Goal: Information Seeking & Learning: Learn about a topic

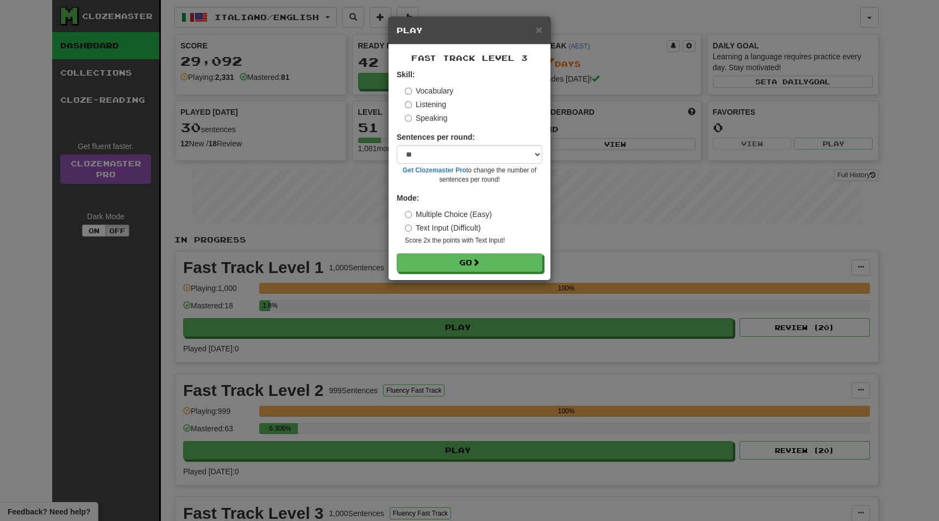
select select "**"
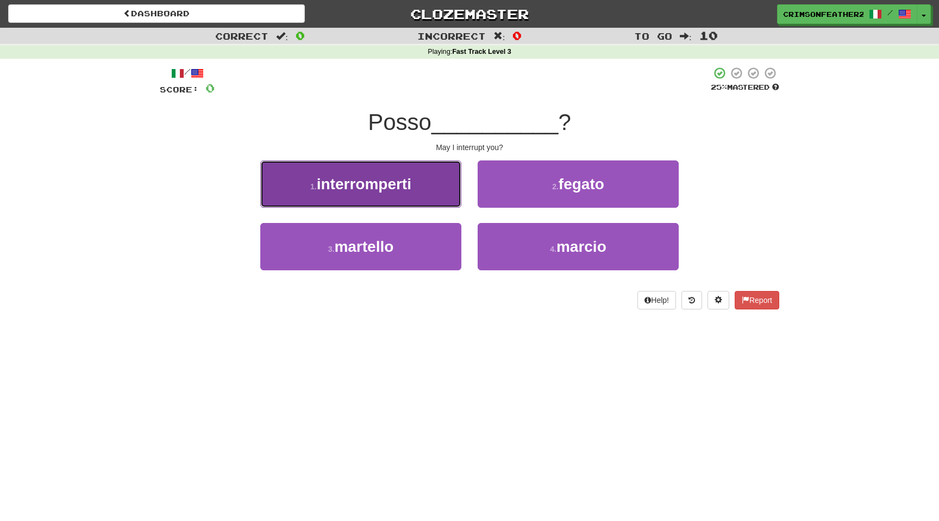
click at [432, 191] on button "1 . interromperti" at bounding box center [360, 183] width 201 height 47
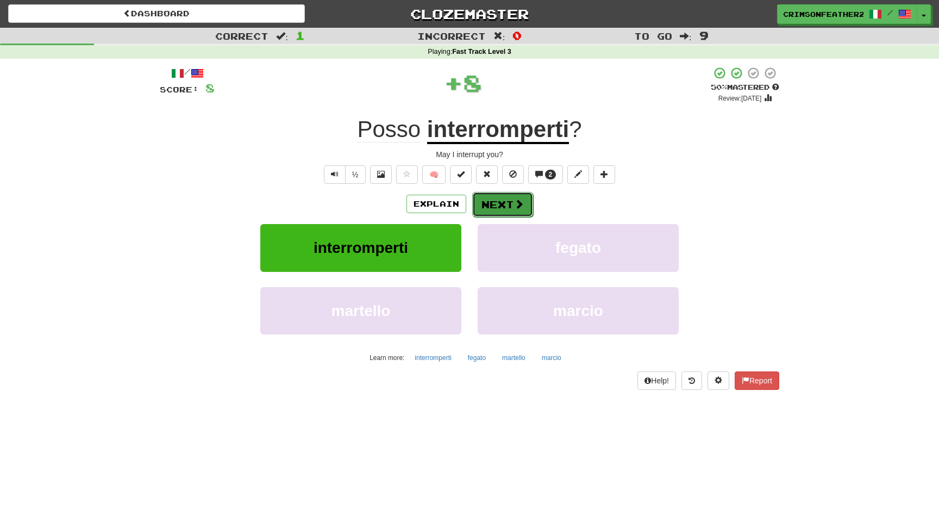
click at [485, 203] on button "Next" at bounding box center [502, 204] width 61 height 25
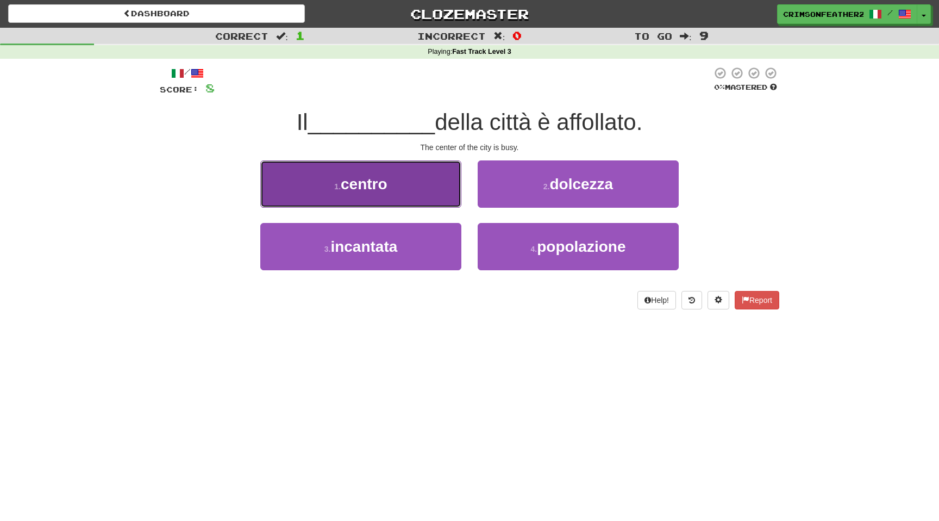
click at [424, 190] on button "1 . centro" at bounding box center [360, 183] width 201 height 47
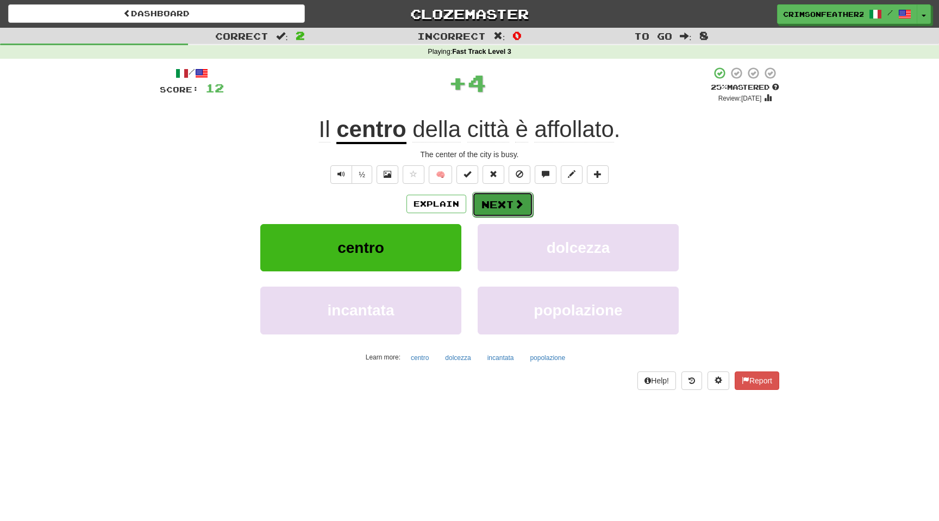
click at [486, 210] on button "Next" at bounding box center [502, 204] width 61 height 25
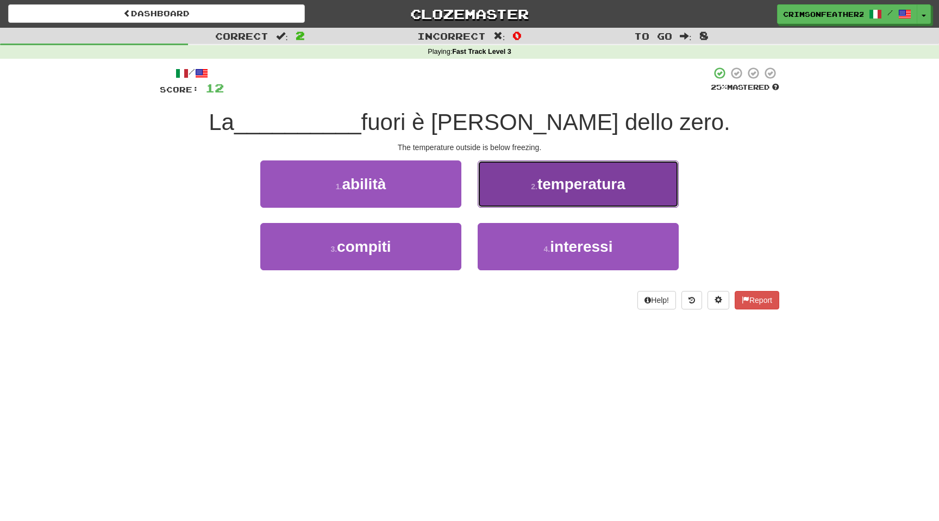
click at [505, 202] on button "2 . temperatura" at bounding box center [578, 183] width 201 height 47
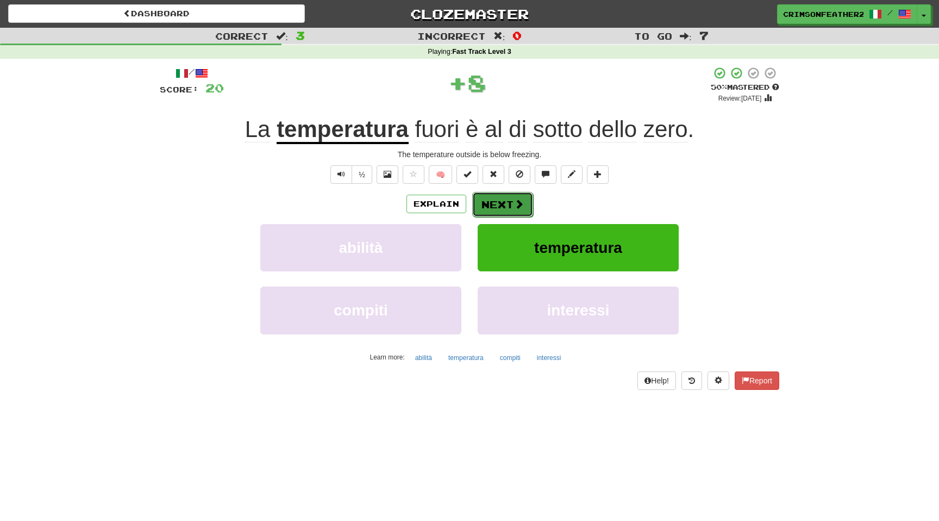
click at [505, 202] on button "Next" at bounding box center [502, 204] width 61 height 25
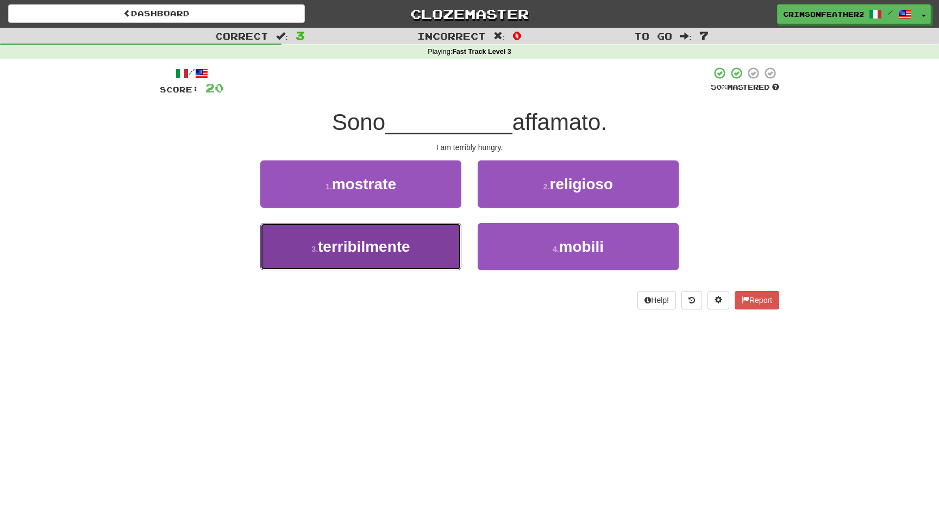
click at [442, 239] on button "3 . terribilmente" at bounding box center [360, 246] width 201 height 47
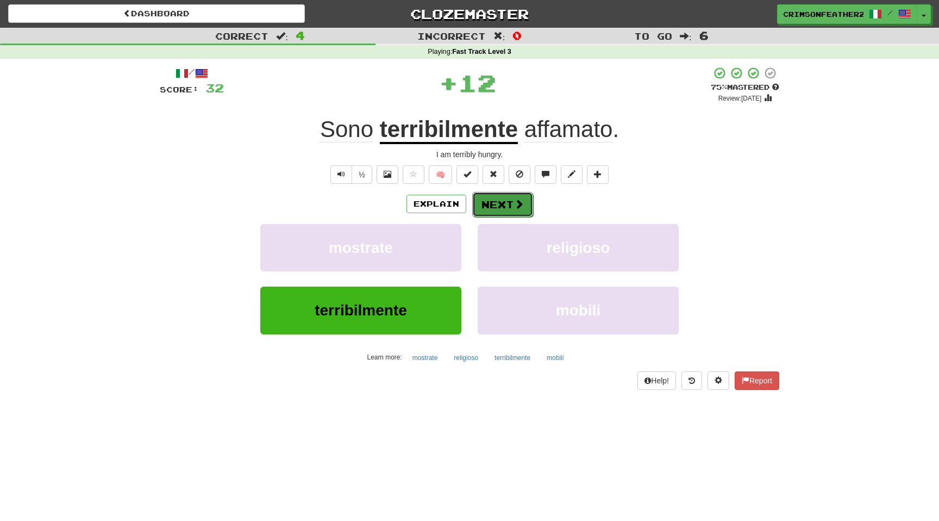
click at [496, 201] on button "Next" at bounding box center [502, 204] width 61 height 25
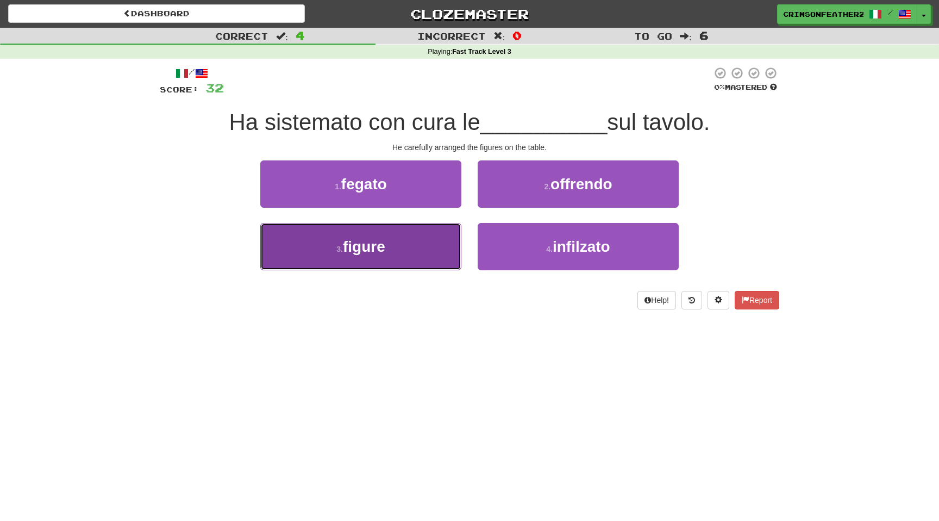
click at [433, 228] on button "3 . figure" at bounding box center [360, 246] width 201 height 47
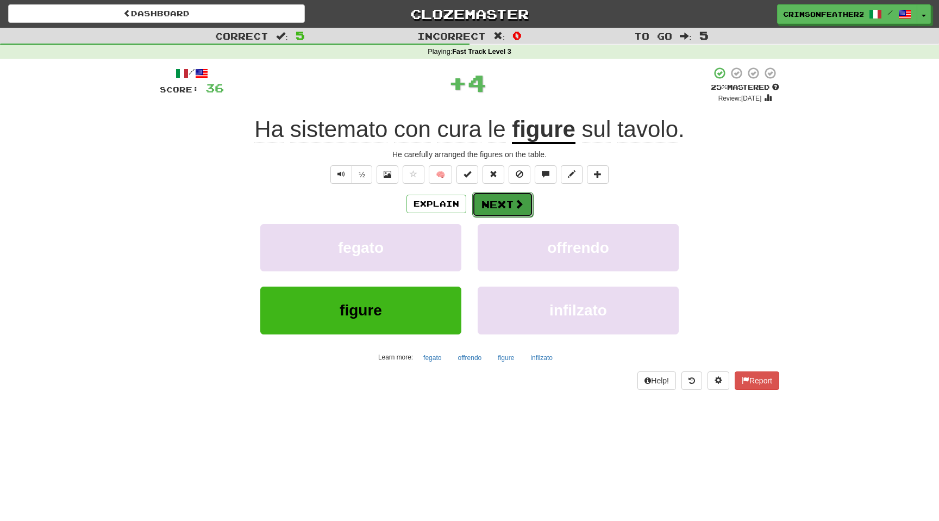
click at [489, 201] on button "Next" at bounding box center [502, 204] width 61 height 25
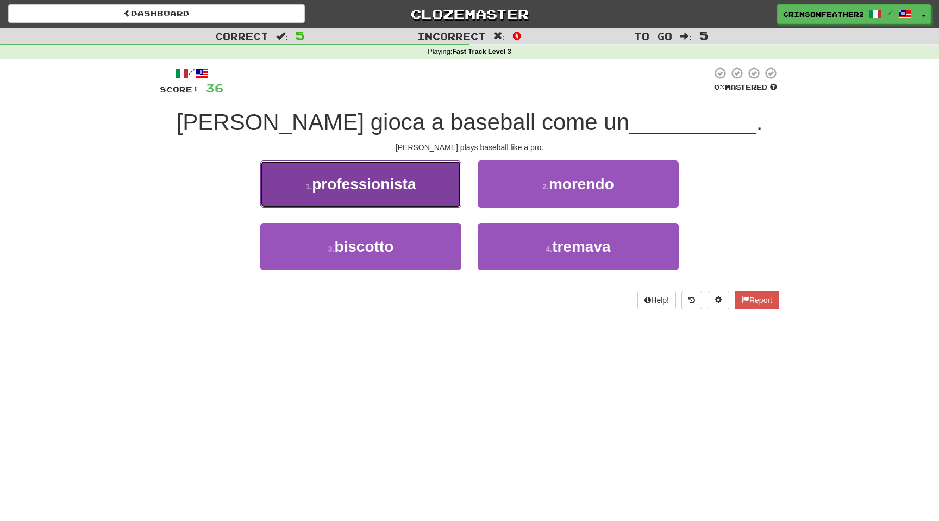
click at [447, 189] on button "1 . professionista" at bounding box center [360, 183] width 201 height 47
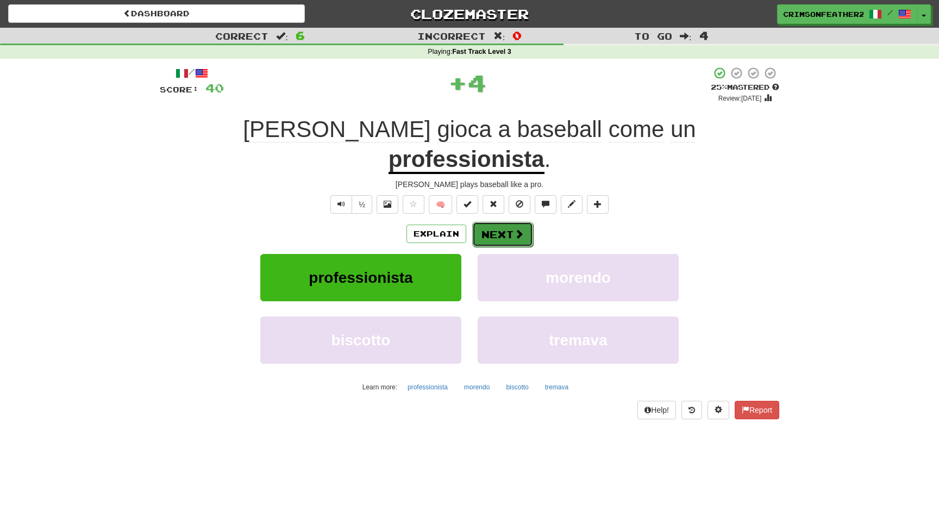
click at [487, 222] on button "Next" at bounding box center [502, 234] width 61 height 25
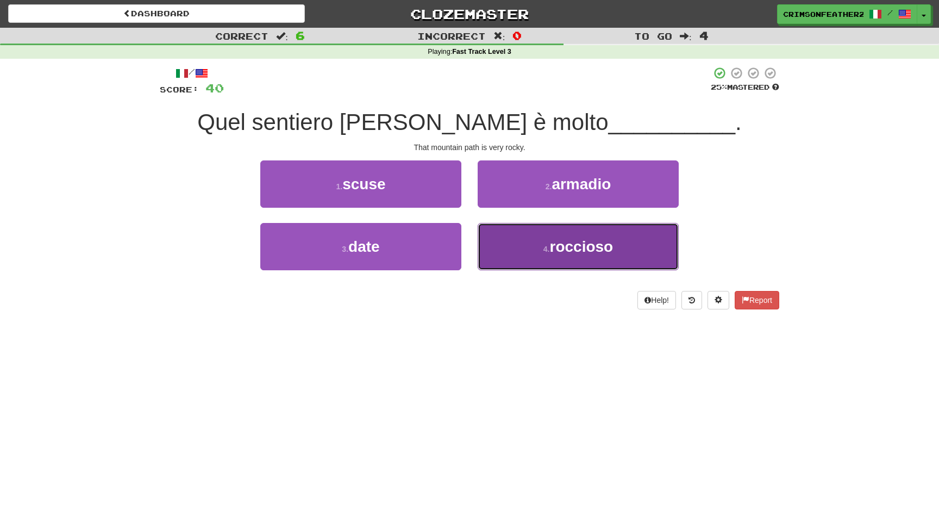
click at [515, 255] on button "4 . roccioso" at bounding box center [578, 246] width 201 height 47
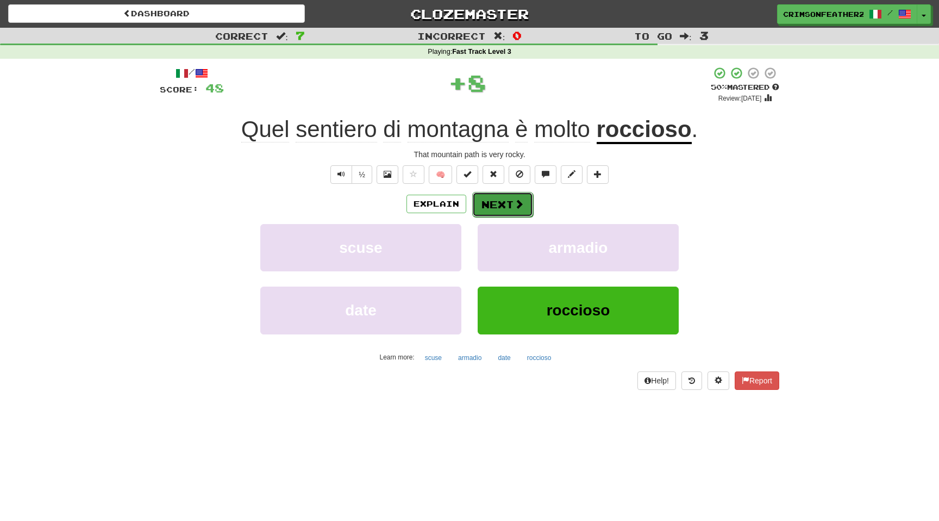
click at [509, 205] on button "Next" at bounding box center [502, 204] width 61 height 25
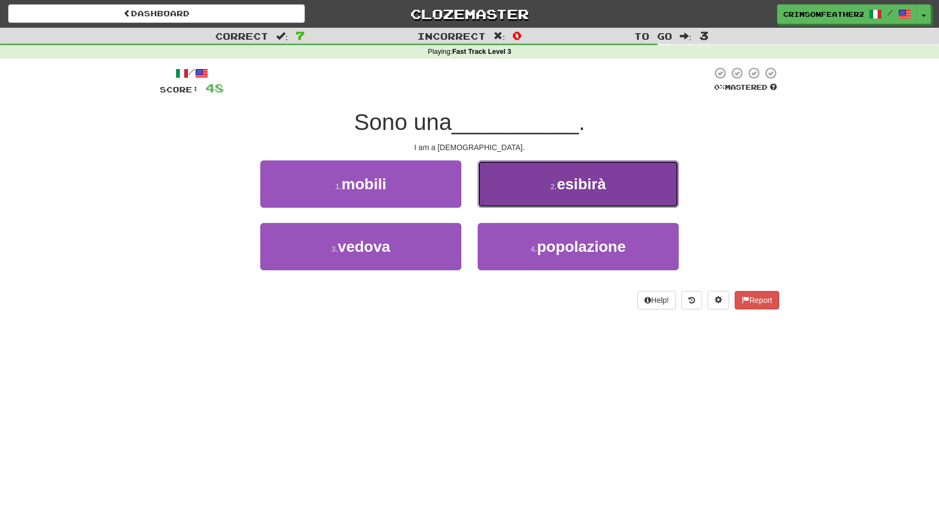
click at [518, 197] on button "2 . esibirà" at bounding box center [578, 183] width 201 height 47
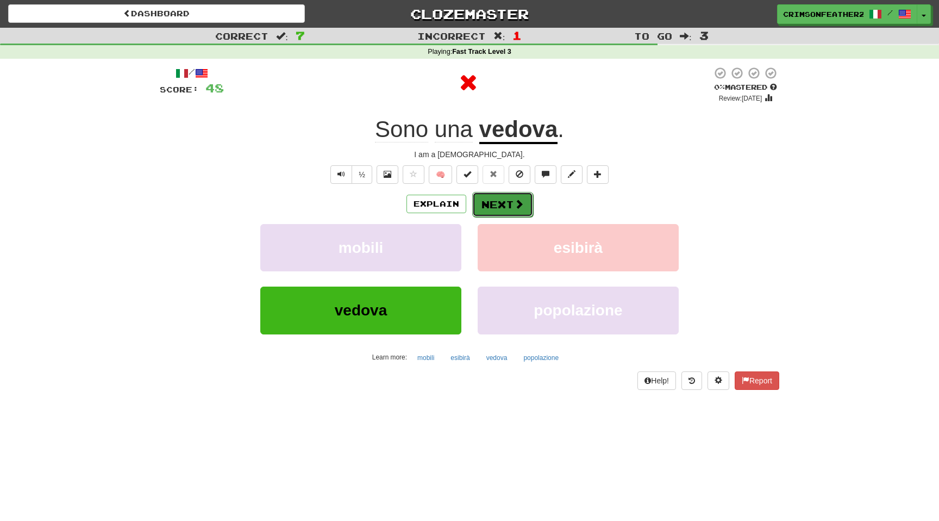
click at [509, 202] on button "Next" at bounding box center [502, 204] width 61 height 25
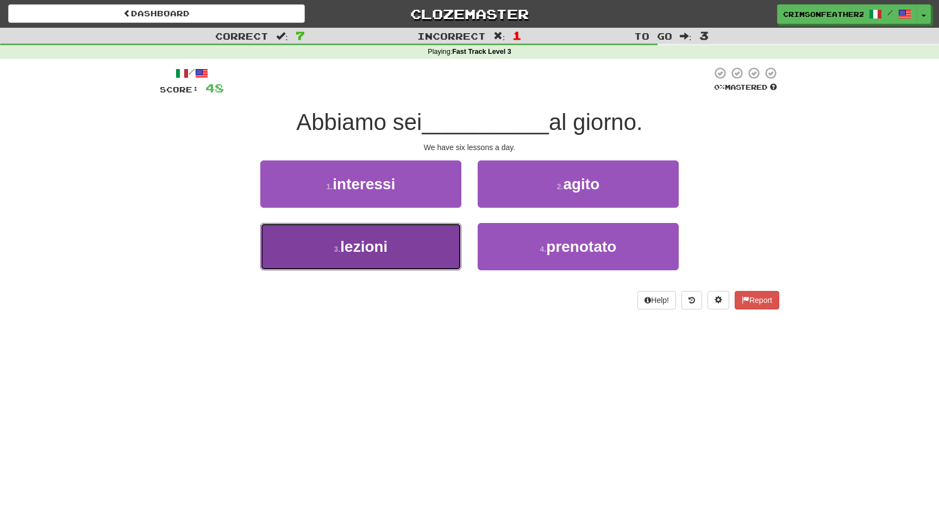
click at [420, 254] on button "3 . lezioni" at bounding box center [360, 246] width 201 height 47
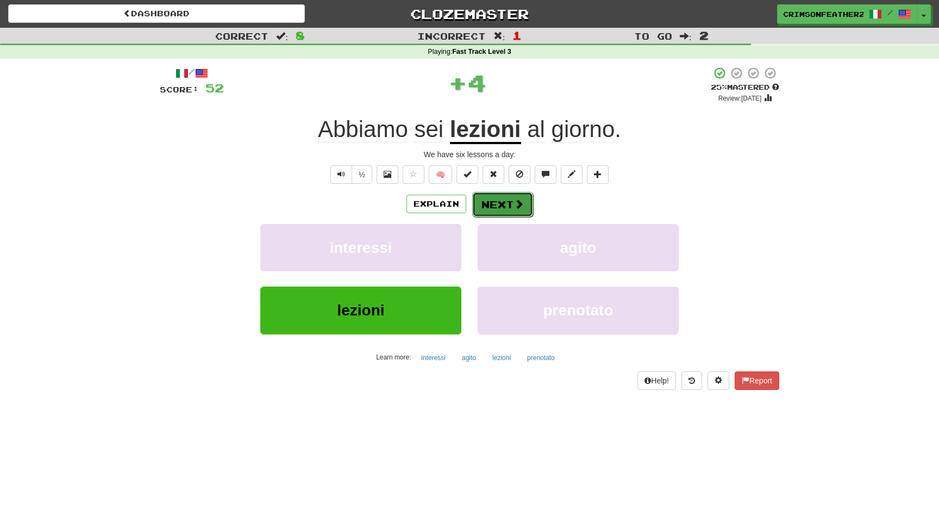
click at [492, 211] on button "Next" at bounding box center [502, 204] width 61 height 25
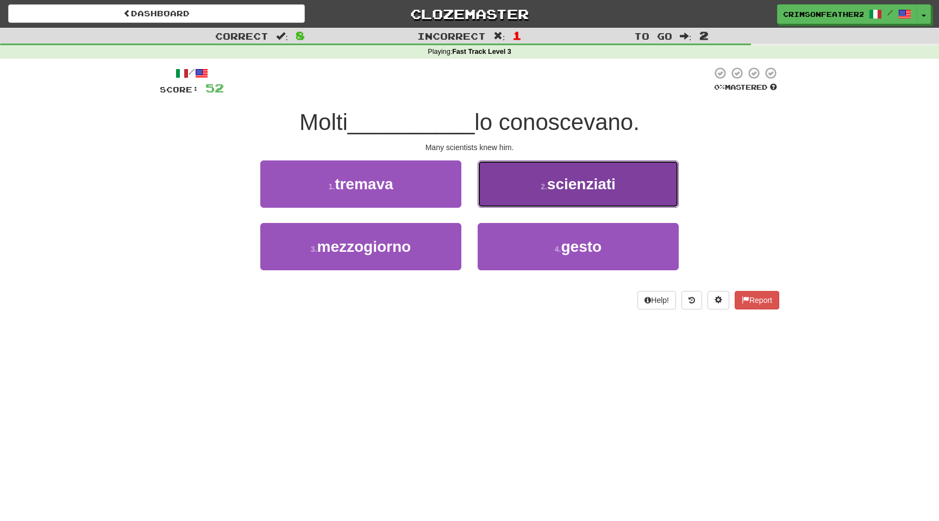
click at [545, 185] on small "2 ." at bounding box center [544, 186] width 7 height 9
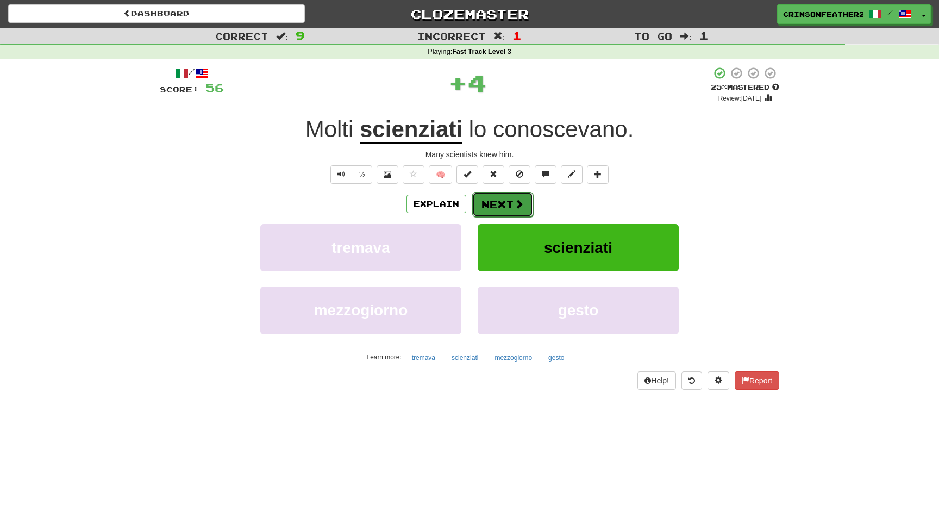
click at [514, 197] on button "Next" at bounding box center [502, 204] width 61 height 25
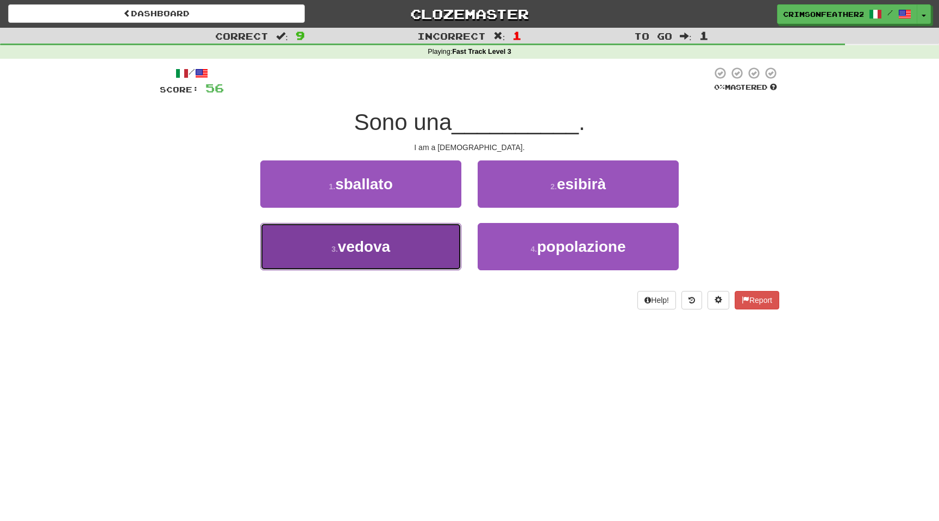
click at [433, 235] on button "3 . vedova" at bounding box center [360, 246] width 201 height 47
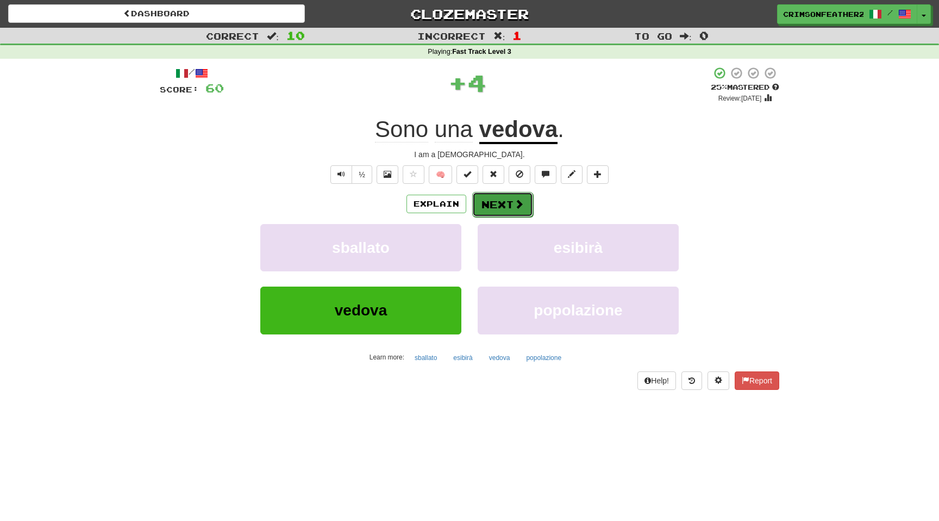
click at [493, 207] on button "Next" at bounding box center [502, 204] width 61 height 25
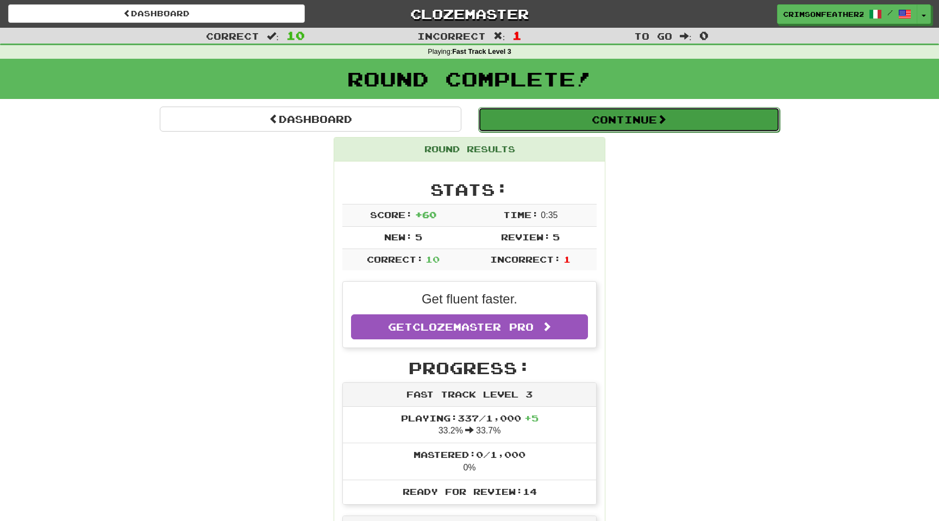
click at [528, 124] on button "Continue" at bounding box center [629, 119] width 302 height 25
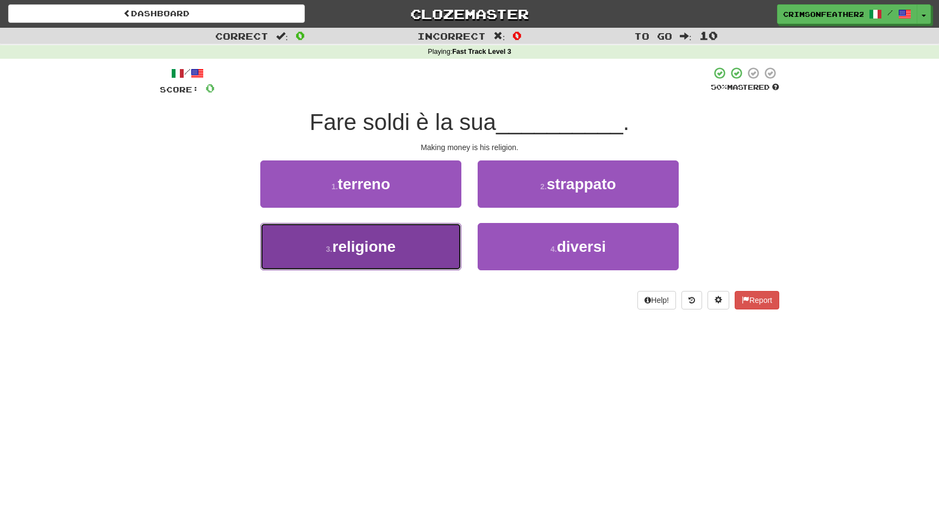
click at [435, 241] on button "3 . religione" at bounding box center [360, 246] width 201 height 47
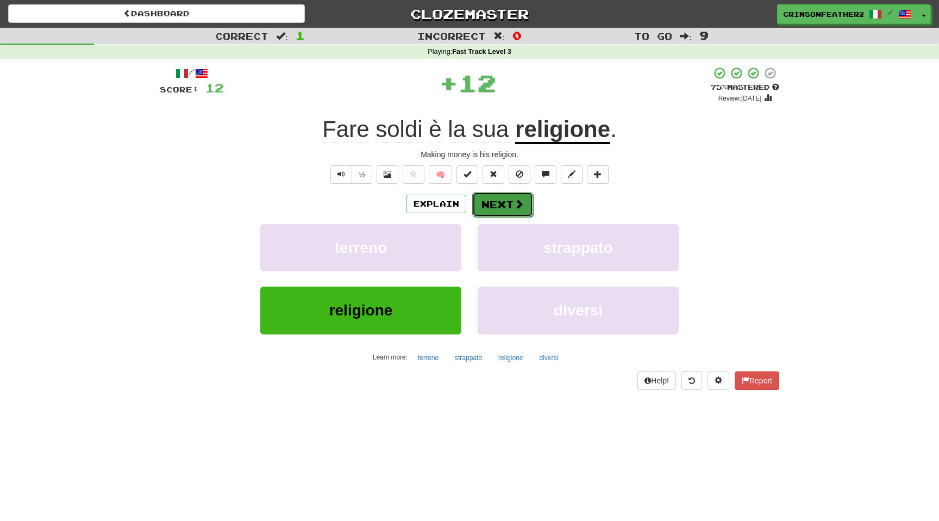
click at [495, 200] on button "Next" at bounding box center [502, 204] width 61 height 25
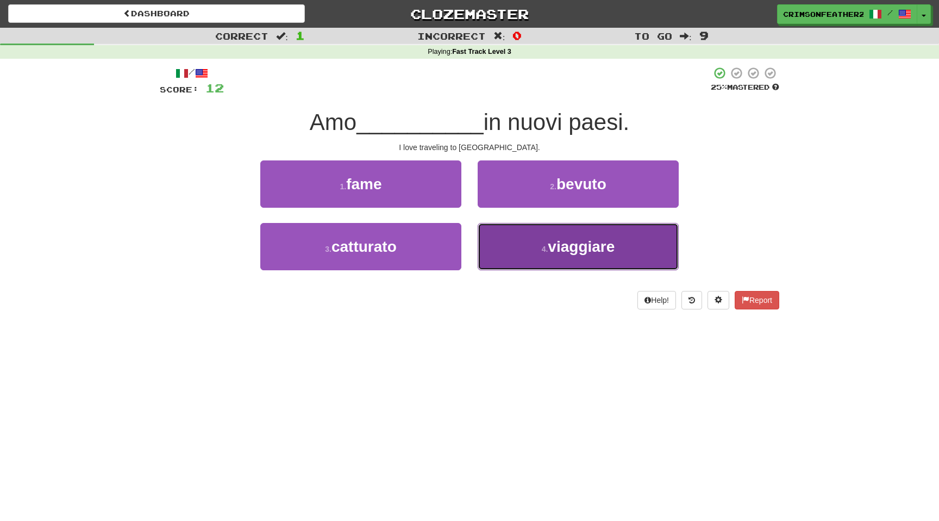
click at [491, 232] on button "4 . viaggiare" at bounding box center [578, 246] width 201 height 47
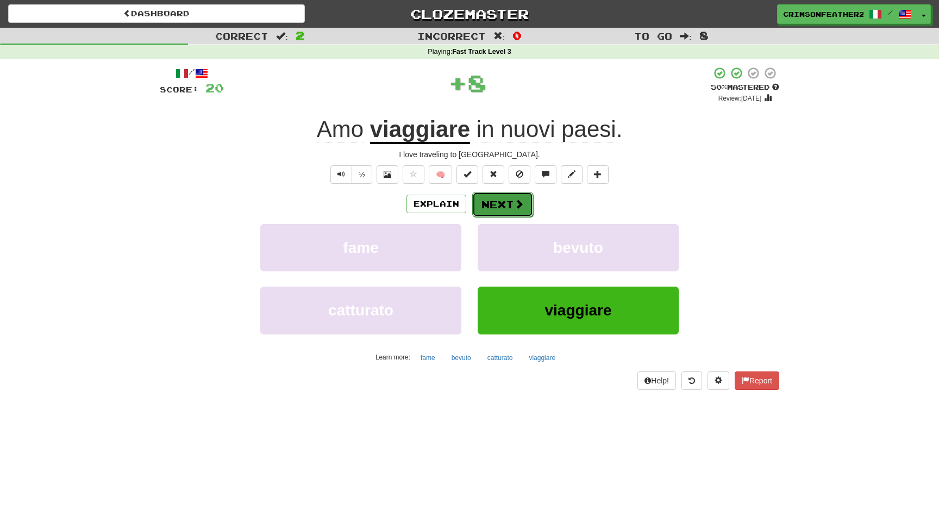
click at [498, 209] on button "Next" at bounding box center [502, 204] width 61 height 25
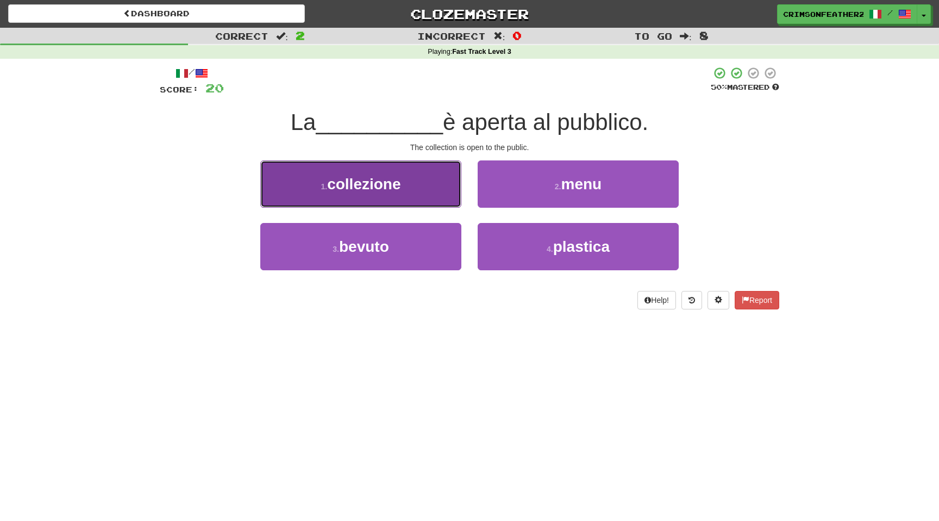
click at [435, 197] on button "1 . collezione" at bounding box center [360, 183] width 201 height 47
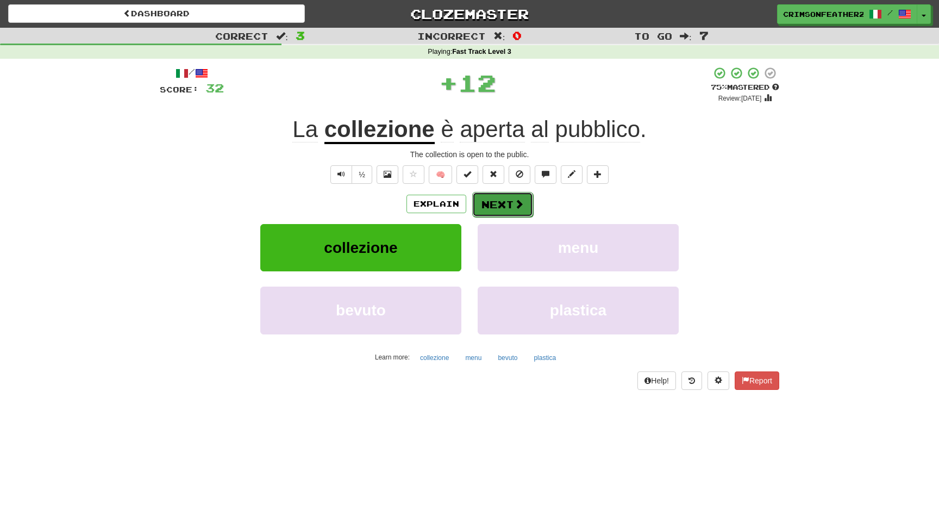
click at [483, 204] on button "Next" at bounding box center [502, 204] width 61 height 25
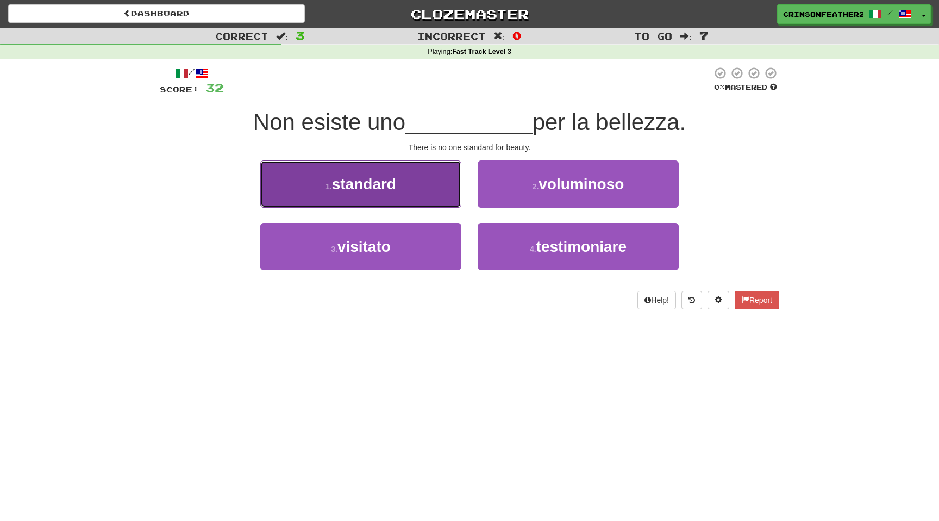
click at [439, 190] on button "1 . standard" at bounding box center [360, 183] width 201 height 47
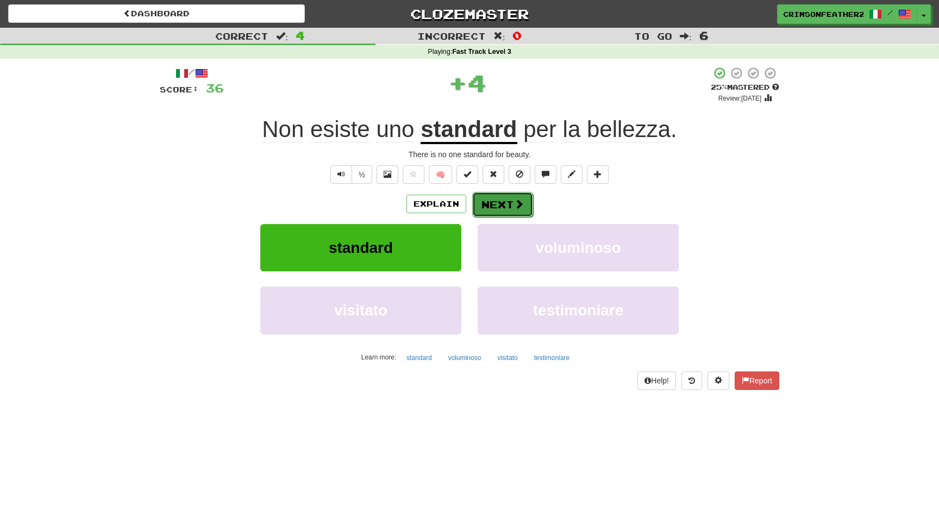
click at [491, 206] on button "Next" at bounding box center [502, 204] width 61 height 25
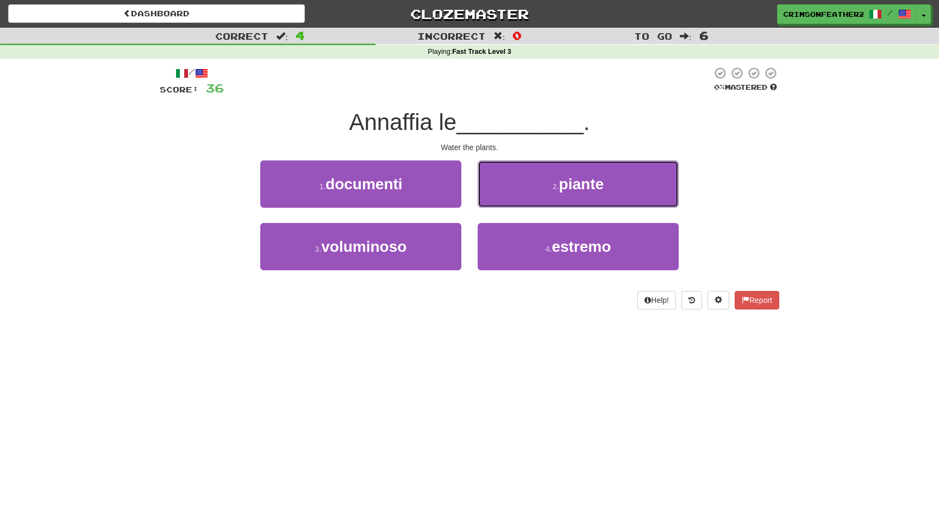
click at [491, 206] on button "2 . piante" at bounding box center [578, 183] width 201 height 47
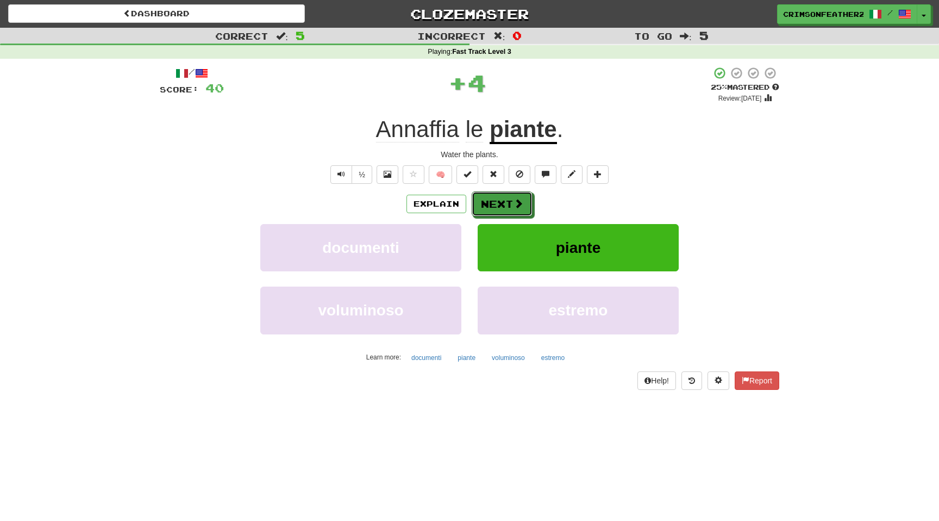
click at [491, 206] on button "Next" at bounding box center [502, 203] width 61 height 25
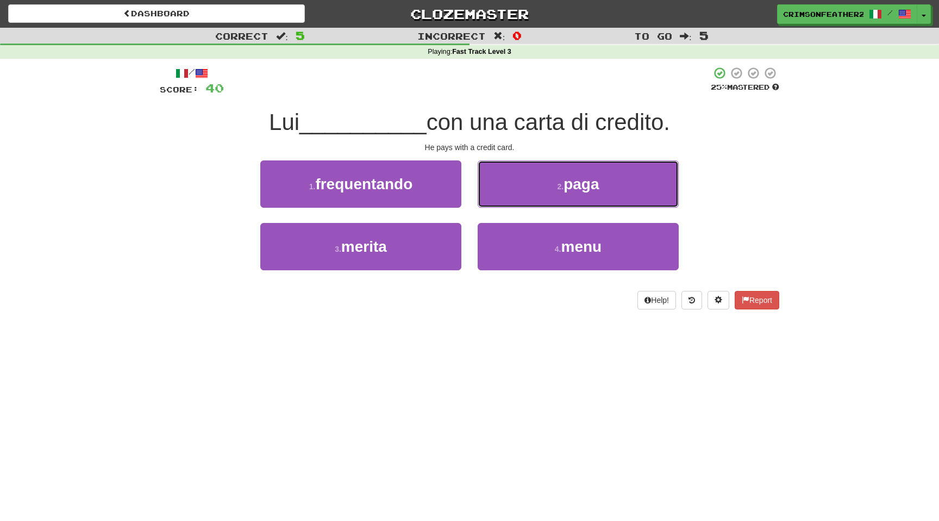
click at [491, 206] on button "2 . paga" at bounding box center [578, 183] width 201 height 47
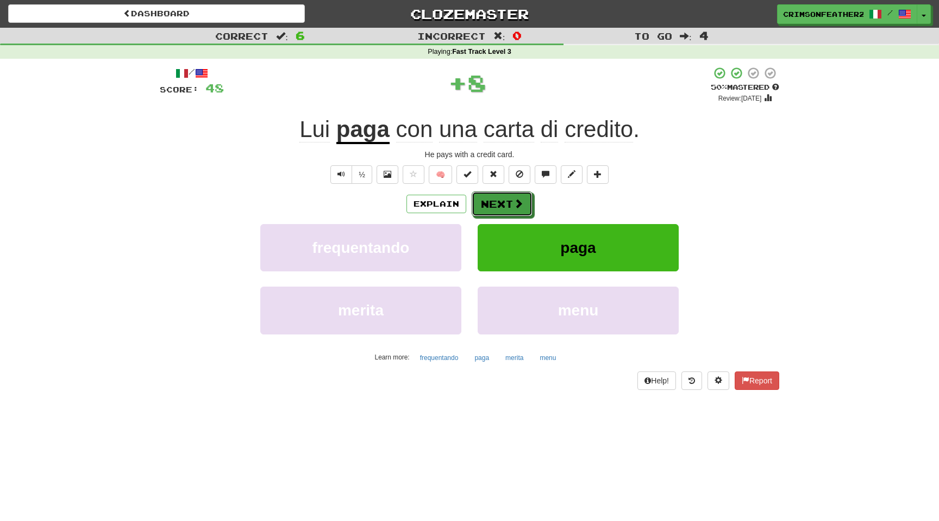
click at [491, 206] on button "Next" at bounding box center [502, 203] width 61 height 25
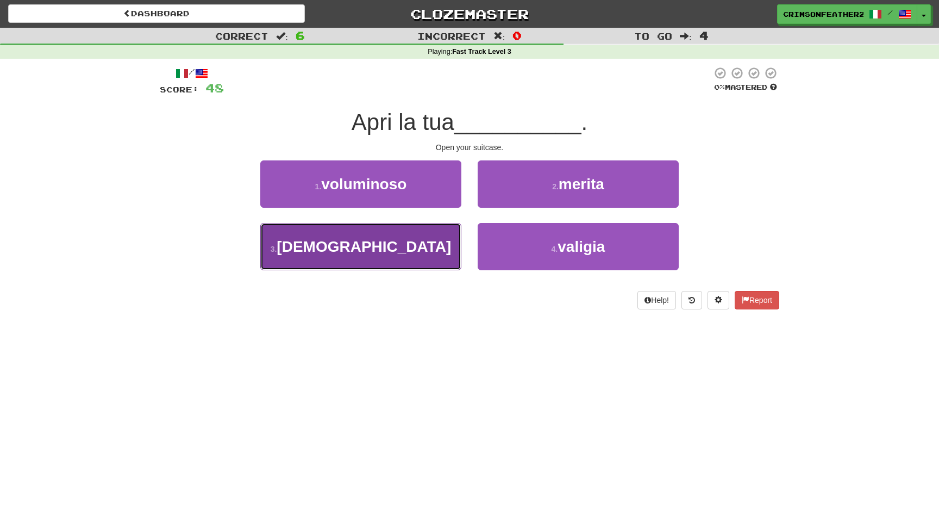
click at [421, 254] on button "3 . chiese" at bounding box center [360, 246] width 201 height 47
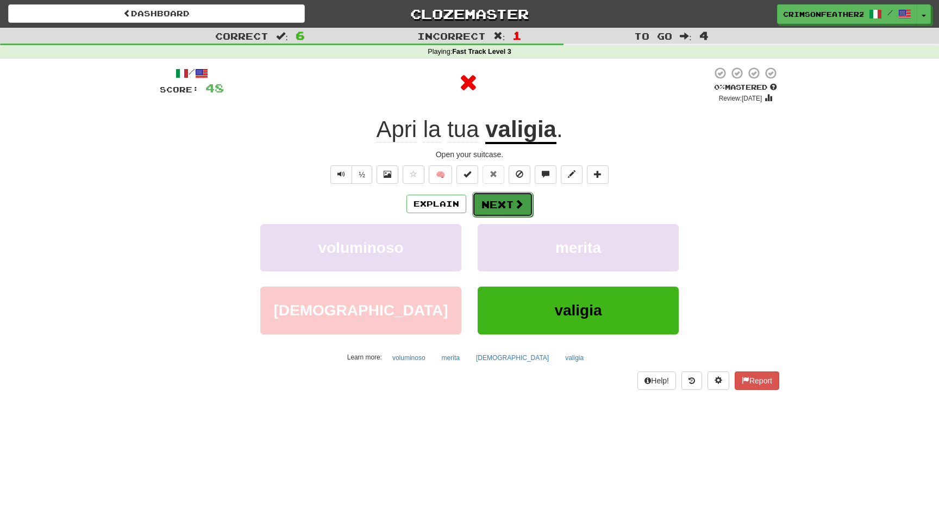
click at [503, 205] on button "Next" at bounding box center [502, 204] width 61 height 25
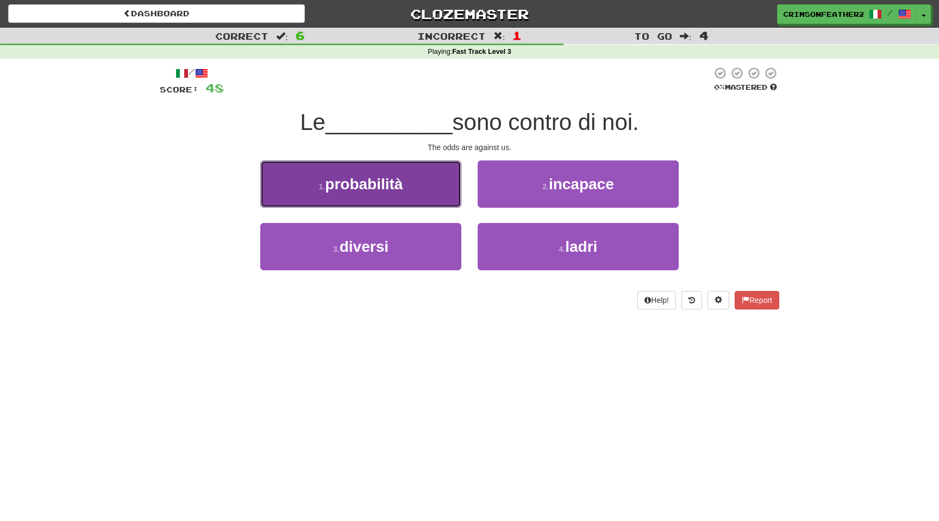
click at [370, 195] on button "1 . probabilità" at bounding box center [360, 183] width 201 height 47
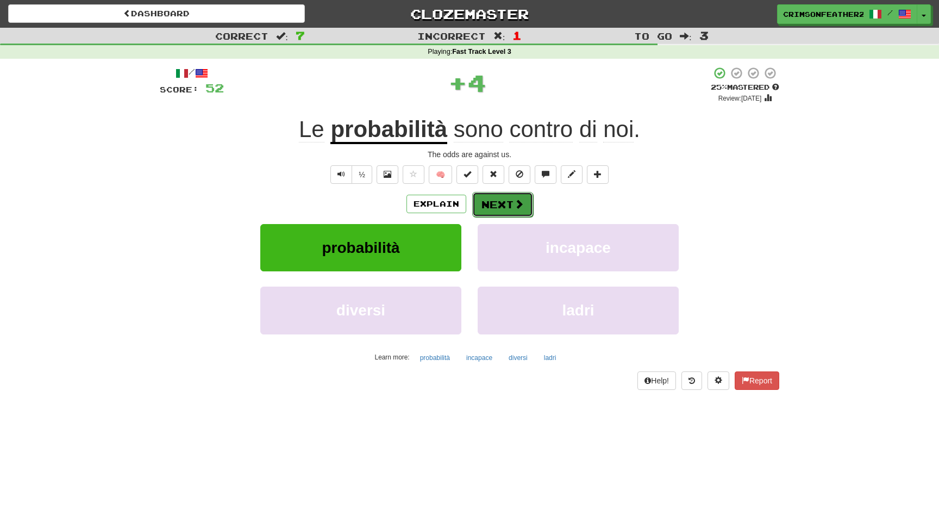
click at [497, 203] on button "Next" at bounding box center [502, 204] width 61 height 25
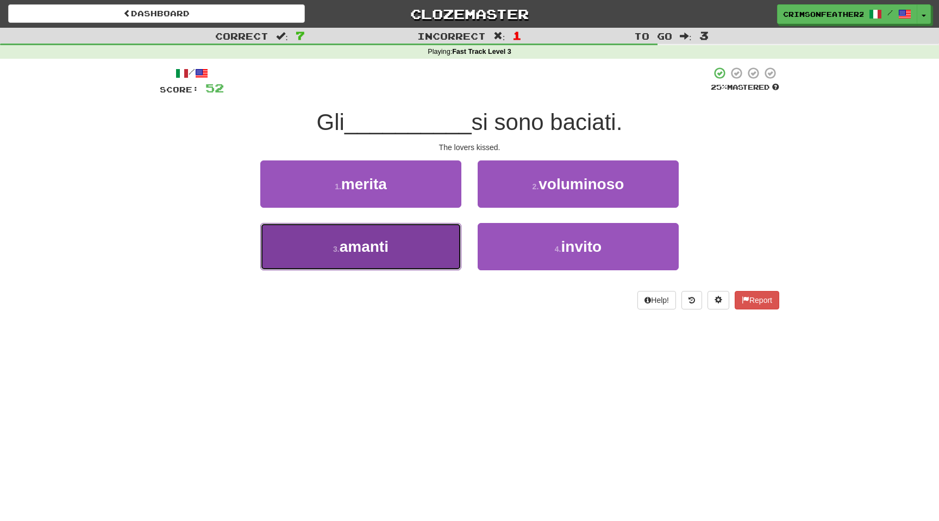
click at [404, 247] on button "3 . amanti" at bounding box center [360, 246] width 201 height 47
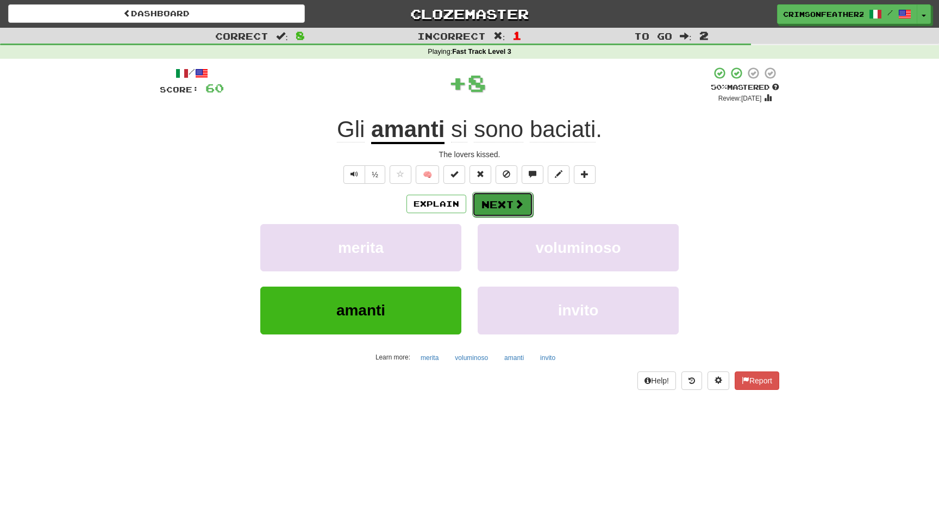
click at [481, 214] on button "Next" at bounding box center [502, 204] width 61 height 25
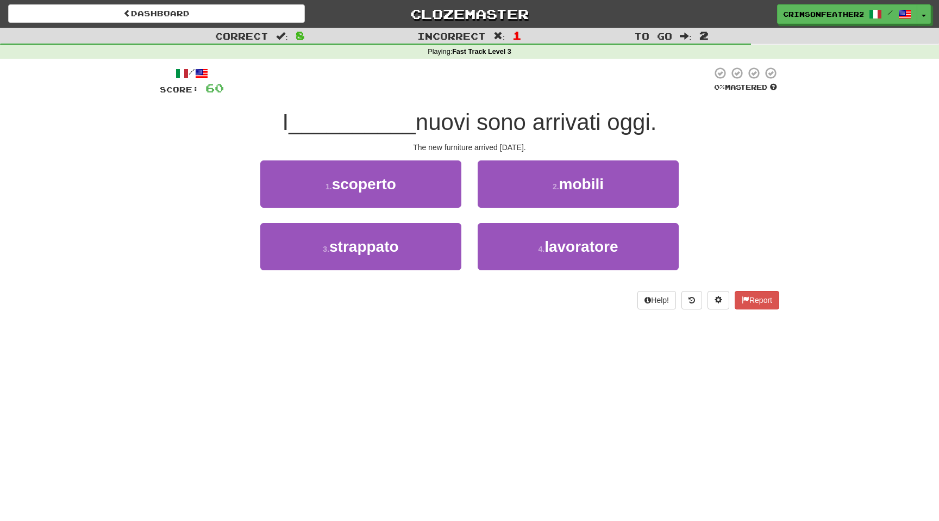
click at [481, 214] on div "2 . mobili" at bounding box center [578, 191] width 217 height 62
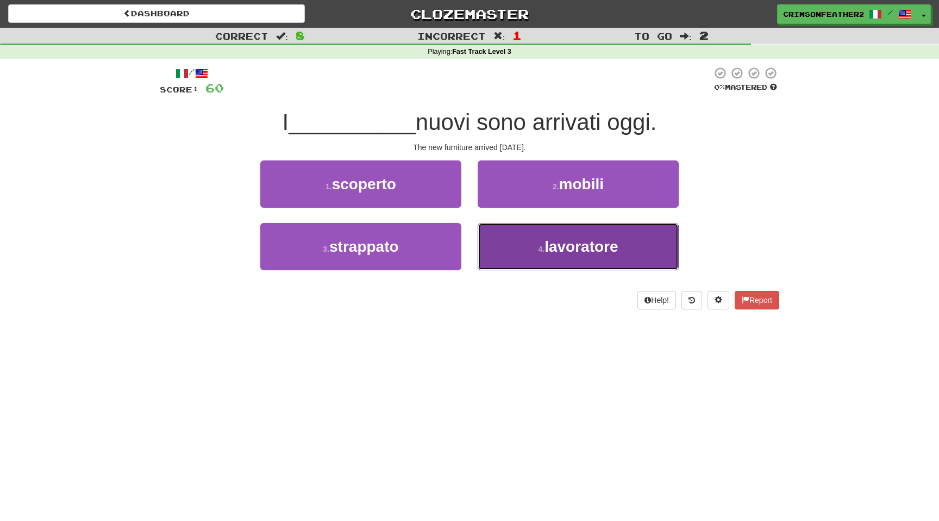
click at [532, 245] on button "4 . lavoratore" at bounding box center [578, 246] width 201 height 47
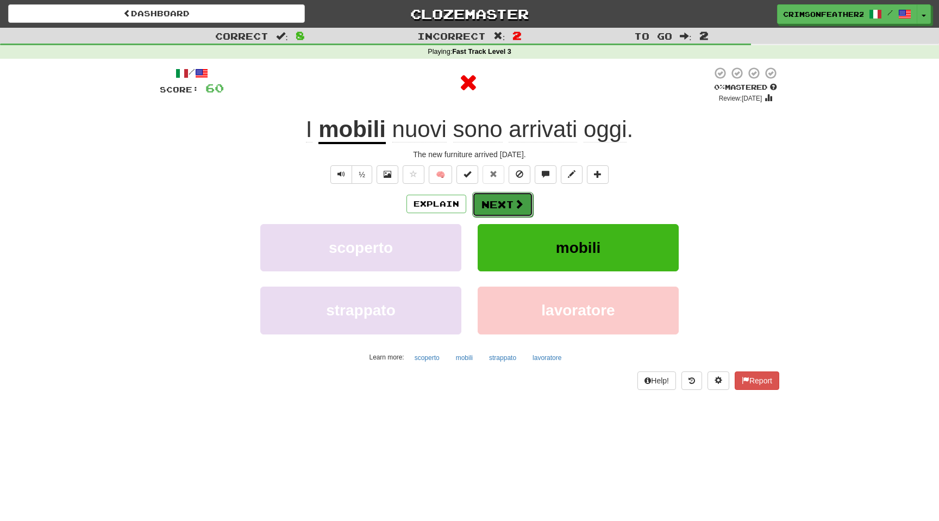
click at [507, 199] on button "Next" at bounding box center [502, 204] width 61 height 25
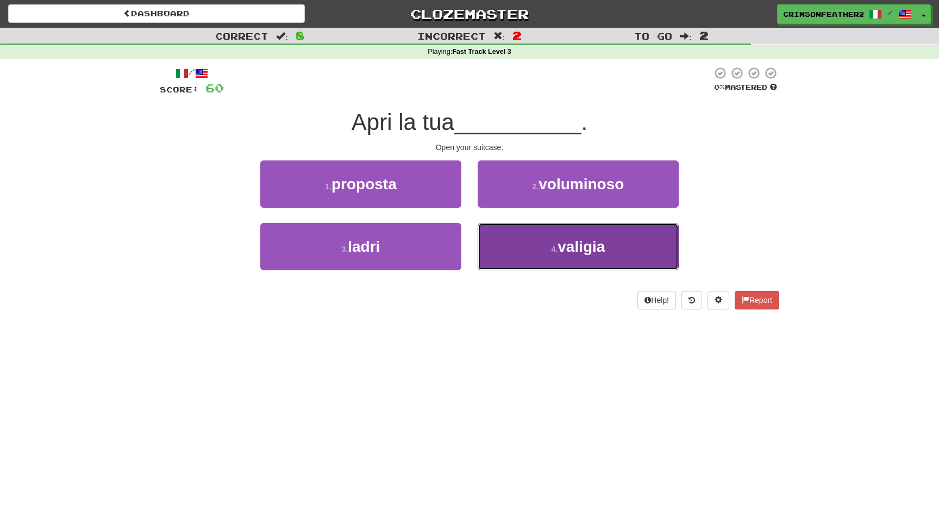
click at [543, 269] on button "4 . valigia" at bounding box center [578, 246] width 201 height 47
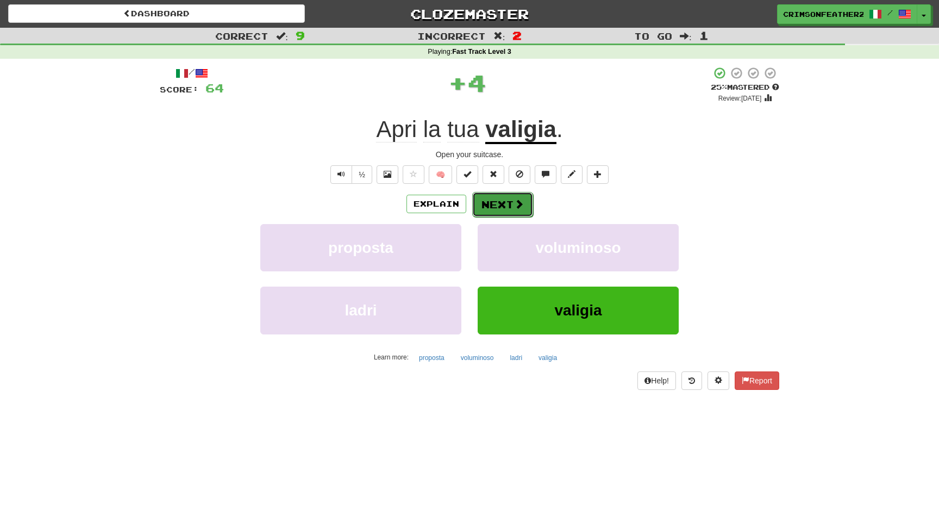
click at [496, 197] on button "Next" at bounding box center [502, 204] width 61 height 25
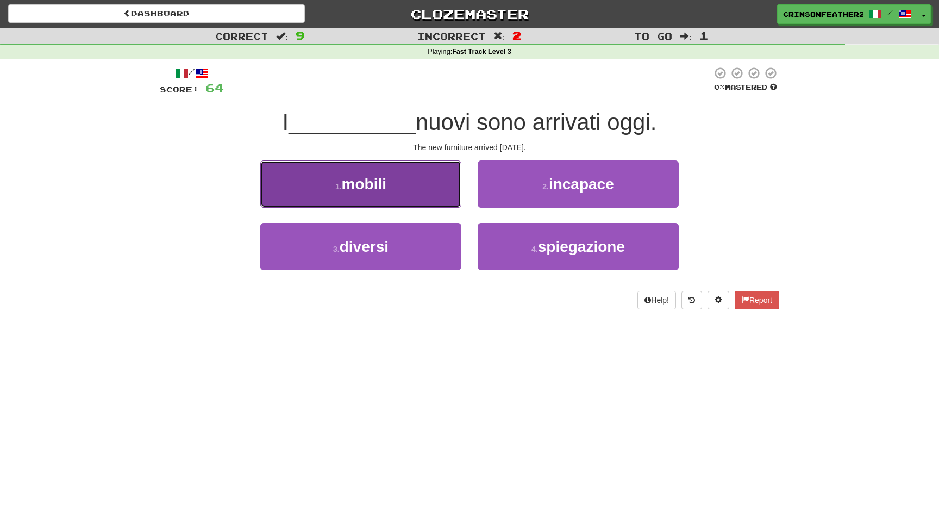
click at [443, 179] on button "1 . mobili" at bounding box center [360, 183] width 201 height 47
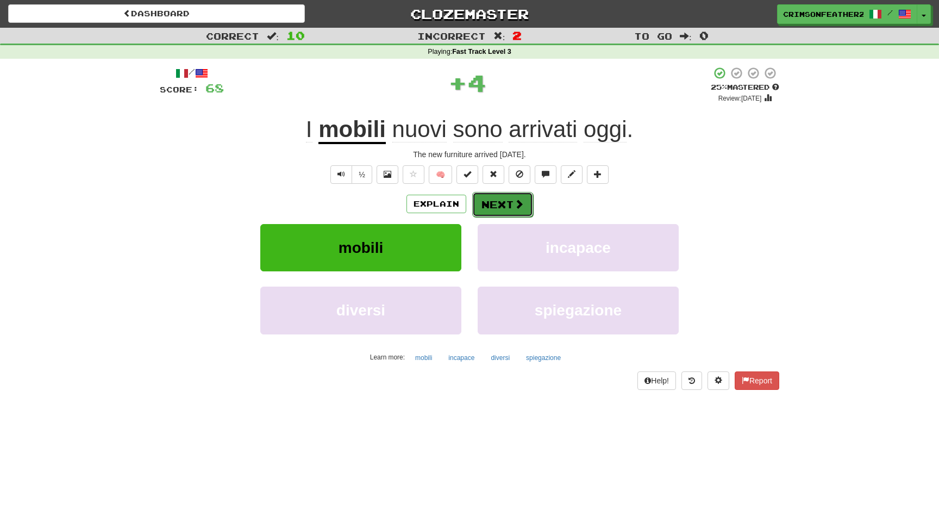
click at [496, 197] on button "Next" at bounding box center [502, 204] width 61 height 25
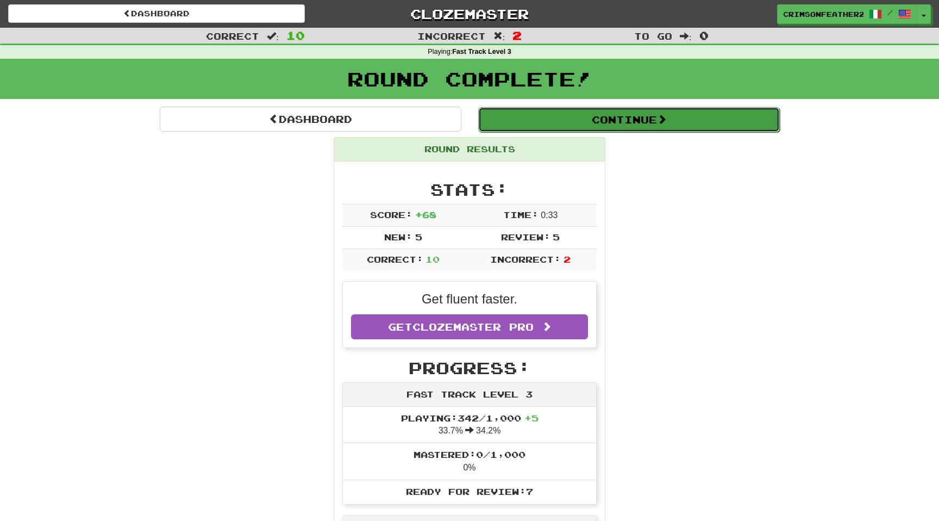
click at [515, 128] on button "Continue" at bounding box center [629, 119] width 302 height 25
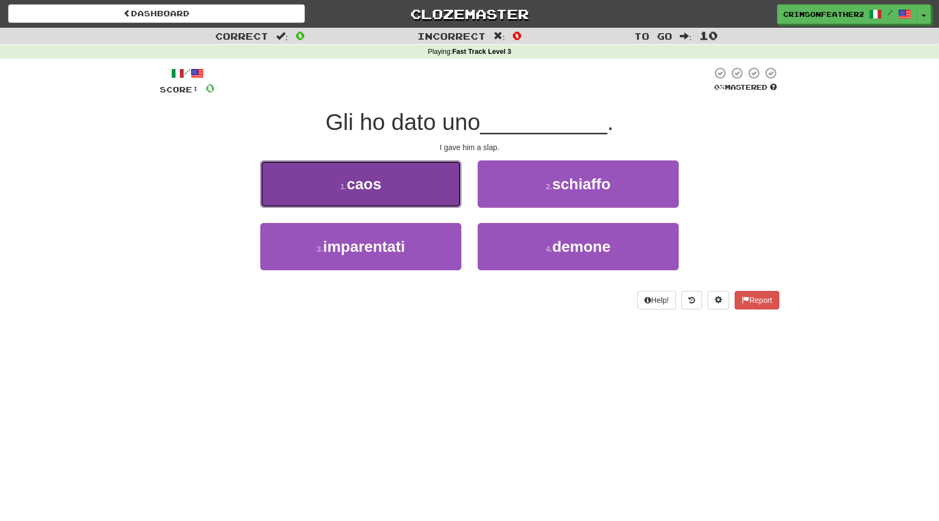
click at [444, 180] on button "1 . caos" at bounding box center [360, 183] width 201 height 47
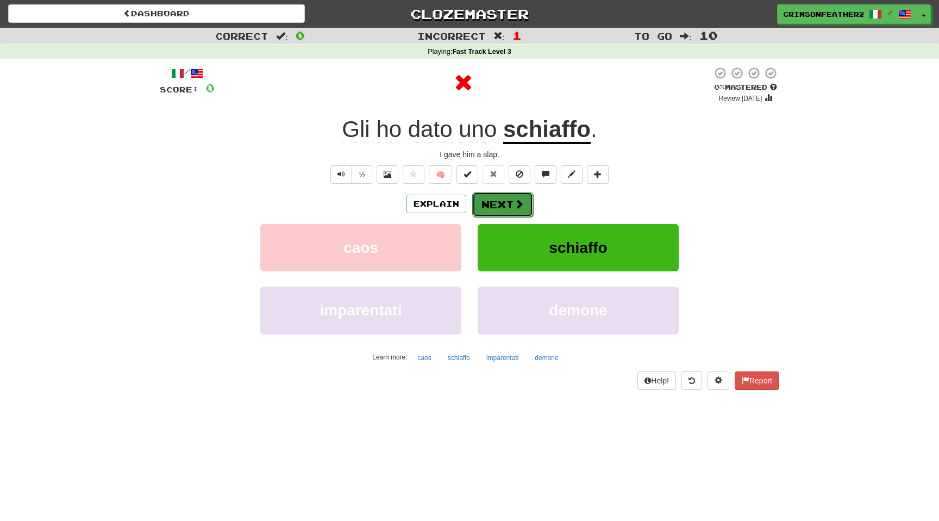
click at [497, 194] on button "Next" at bounding box center [502, 204] width 61 height 25
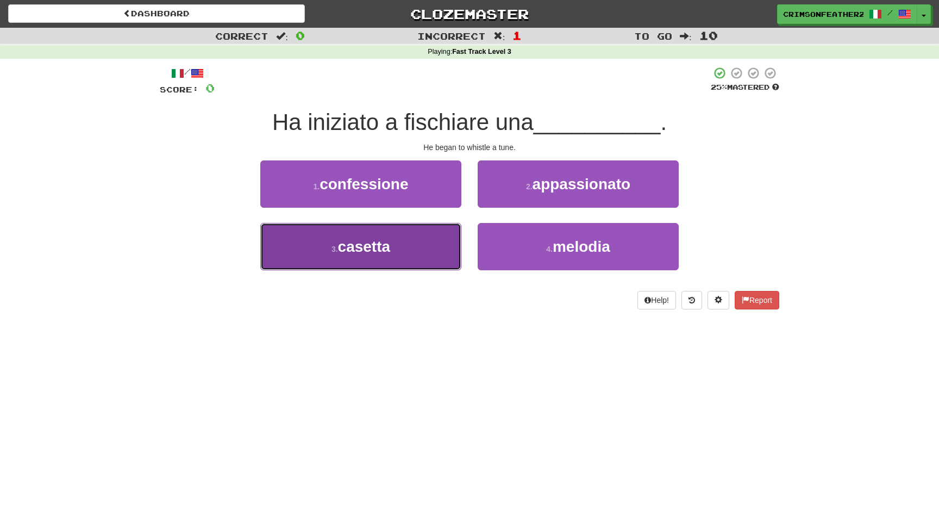
click at [443, 233] on button "3 . casetta" at bounding box center [360, 246] width 201 height 47
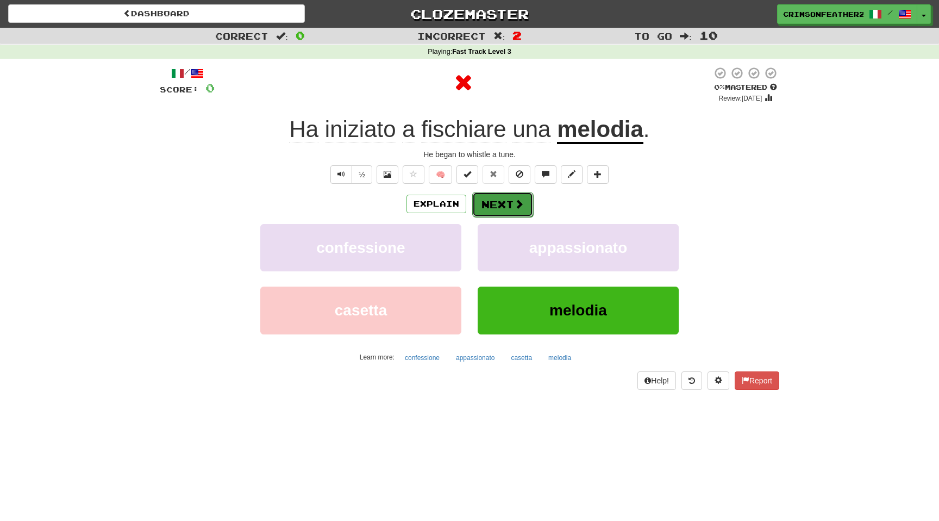
click at [492, 198] on button "Next" at bounding box center [502, 204] width 61 height 25
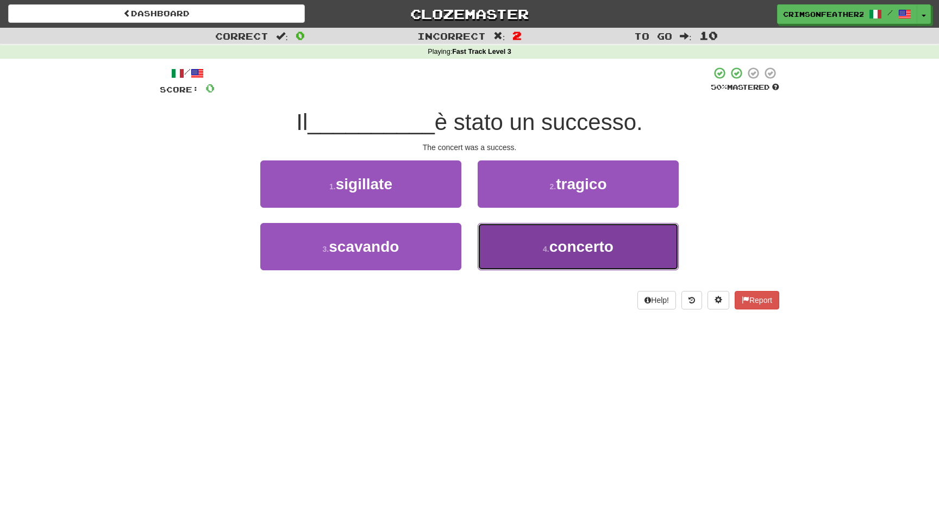
click at [515, 248] on button "4 . concerto" at bounding box center [578, 246] width 201 height 47
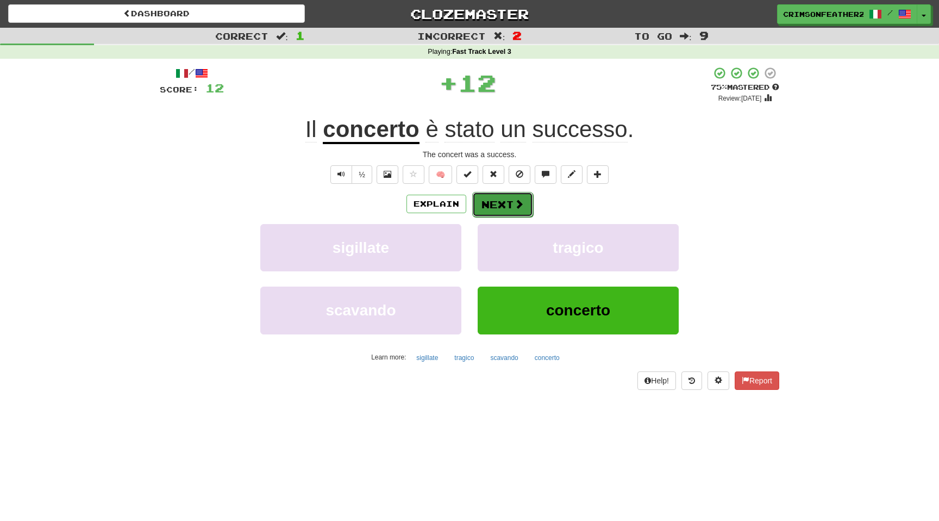
click at [497, 204] on button "Next" at bounding box center [502, 204] width 61 height 25
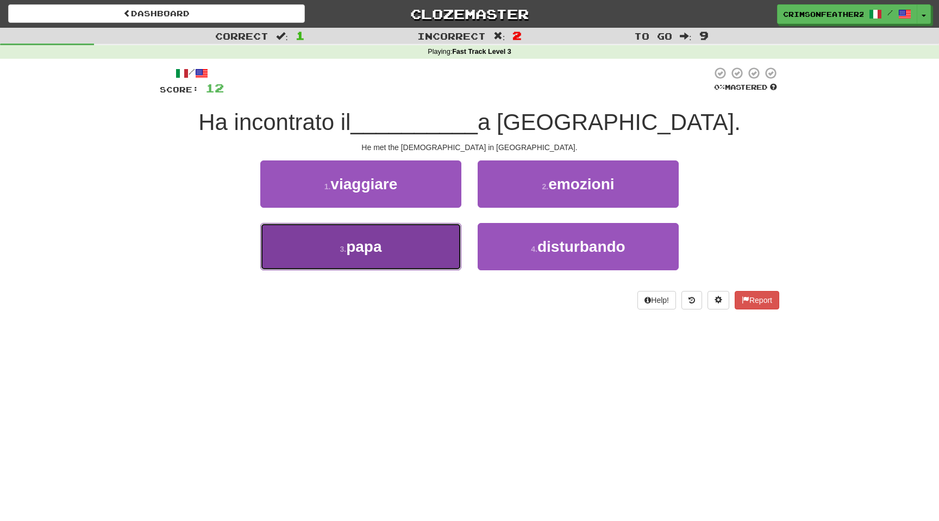
click at [413, 255] on button "3 . papa" at bounding box center [360, 246] width 201 height 47
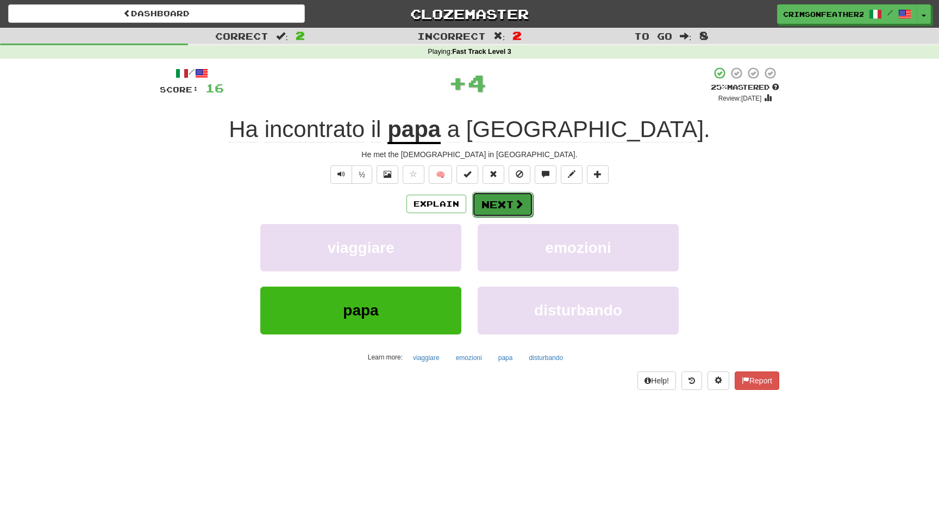
click at [490, 208] on button "Next" at bounding box center [502, 204] width 61 height 25
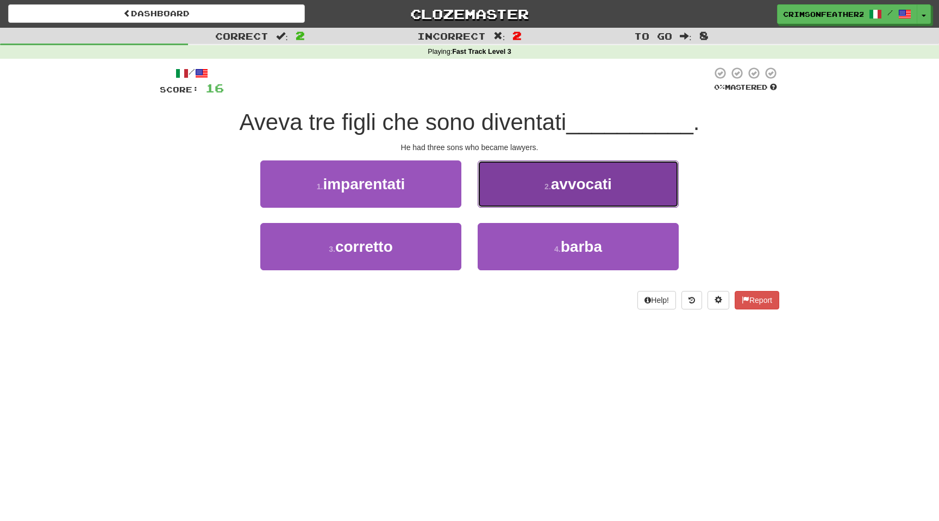
click at [528, 194] on button "2 . avvocati" at bounding box center [578, 183] width 201 height 47
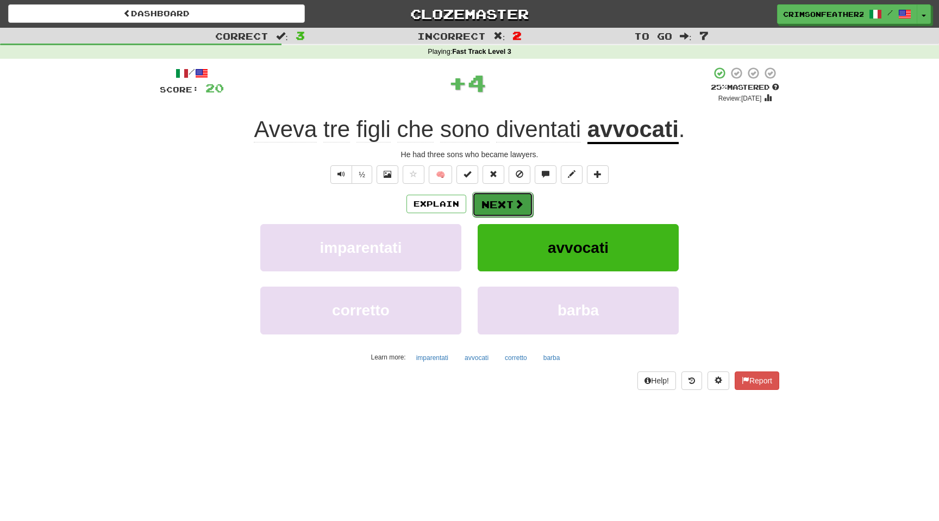
click at [514, 201] on span at bounding box center [519, 204] width 10 height 10
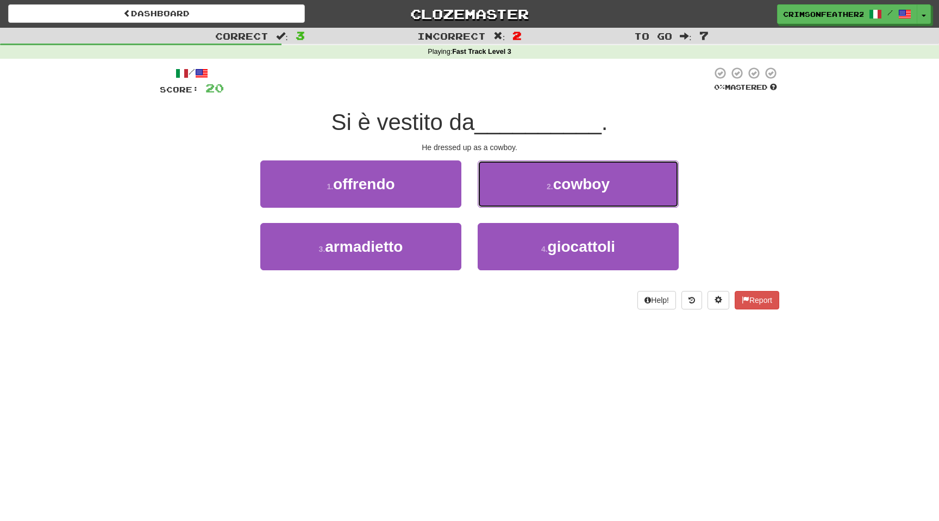
click at [514, 201] on button "2 . cowboy" at bounding box center [578, 183] width 201 height 47
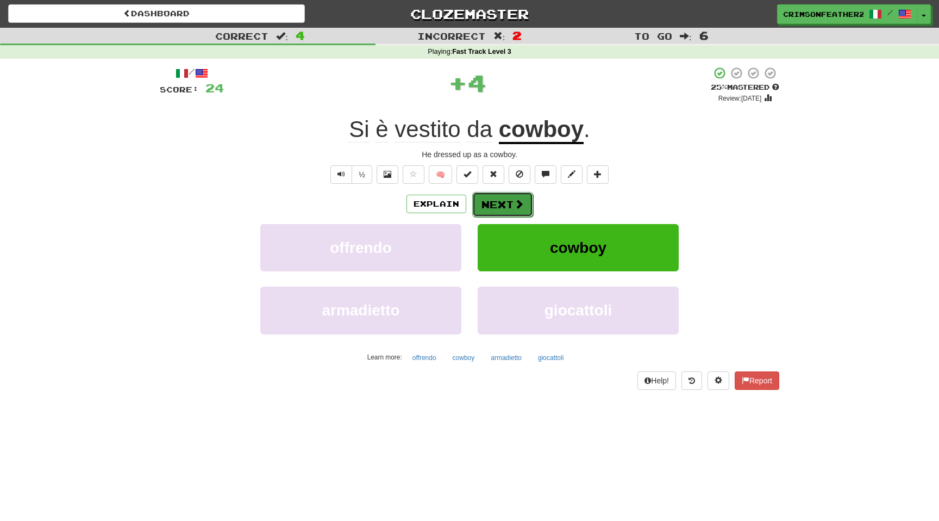
click at [511, 201] on button "Next" at bounding box center [502, 204] width 61 height 25
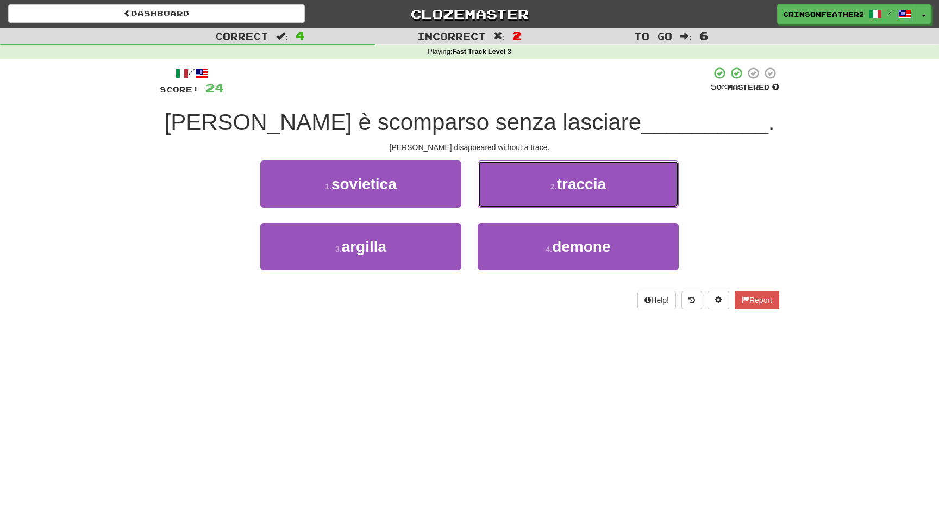
click at [511, 201] on button "2 . traccia" at bounding box center [578, 183] width 201 height 47
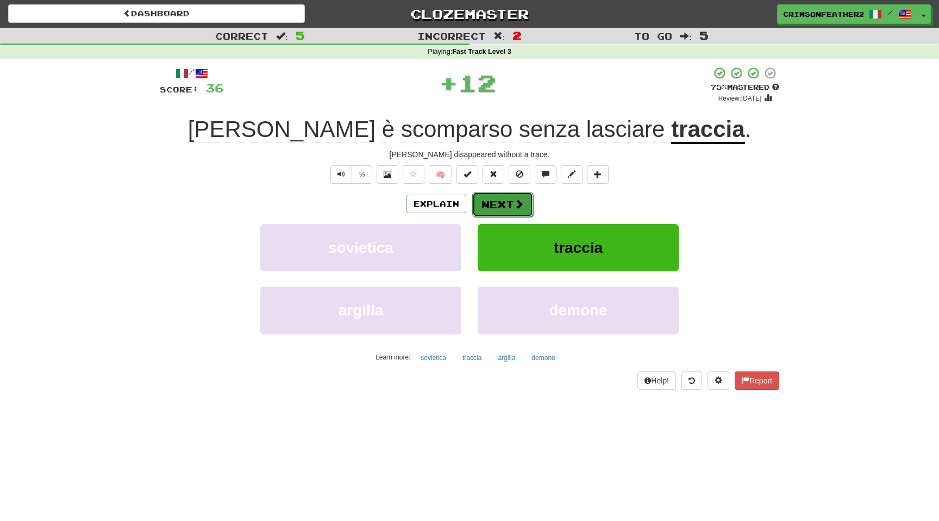
click at [511, 201] on button "Next" at bounding box center [502, 204] width 61 height 25
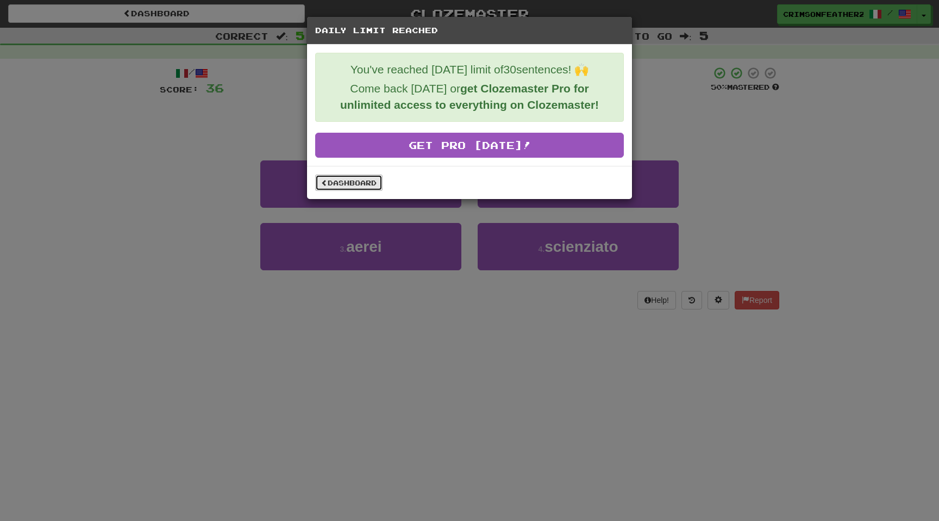
click at [362, 185] on link "Dashboard" at bounding box center [348, 182] width 67 height 16
